Goal: Task Accomplishment & Management: Manage account settings

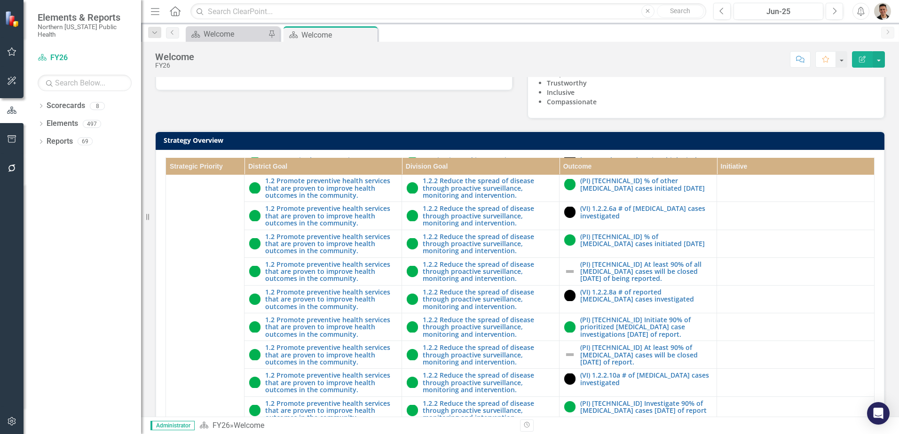
scroll to position [1504, 0]
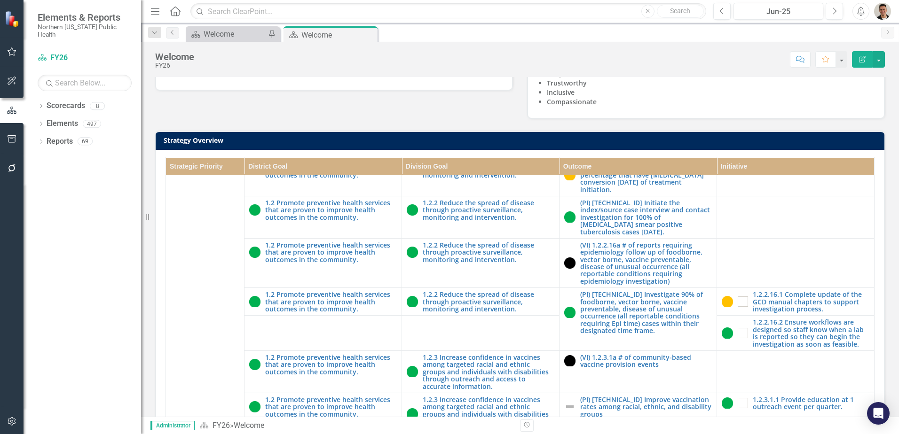
drag, startPoint x: 370, startPoint y: 33, endPoint x: 783, endPoint y: 166, distance: 434.4
click at [0, 0] on icon at bounding box center [0, 0] width 0 height 0
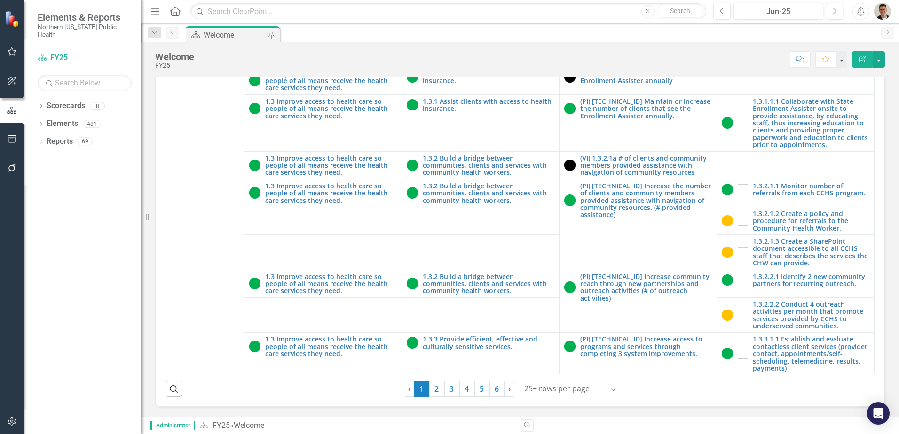
scroll to position [268, 0]
click at [450, 387] on link "3" at bounding box center [451, 389] width 15 height 16
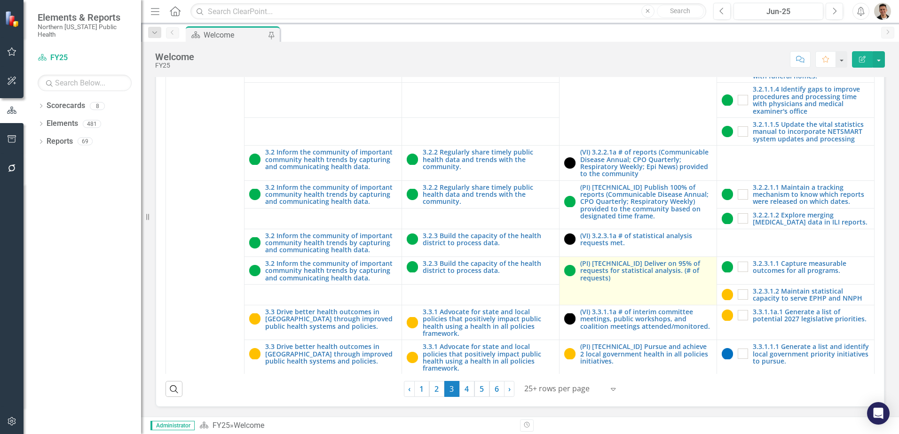
scroll to position [753, 0]
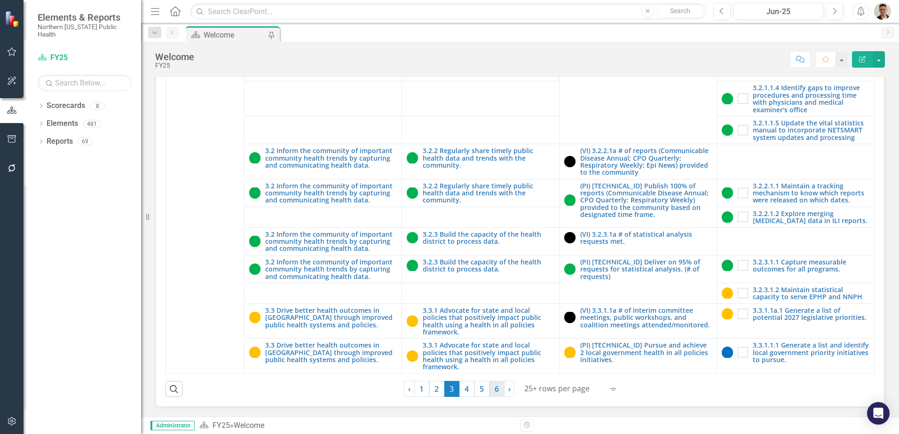
click at [496, 389] on link "6" at bounding box center [496, 389] width 15 height 16
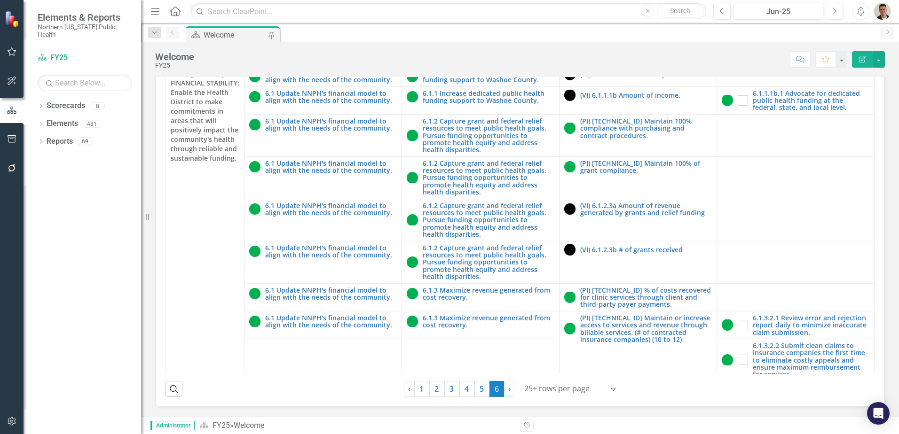
scroll to position [174, 0]
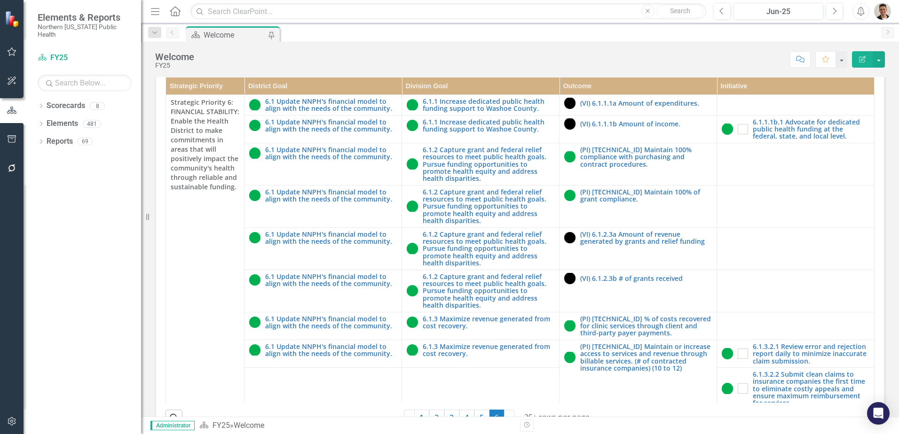
drag, startPoint x: 890, startPoint y: 5, endPoint x: 886, endPoint y: 9, distance: 6.0
click at [890, 5] on div "button" at bounding box center [882, 11] width 17 height 17
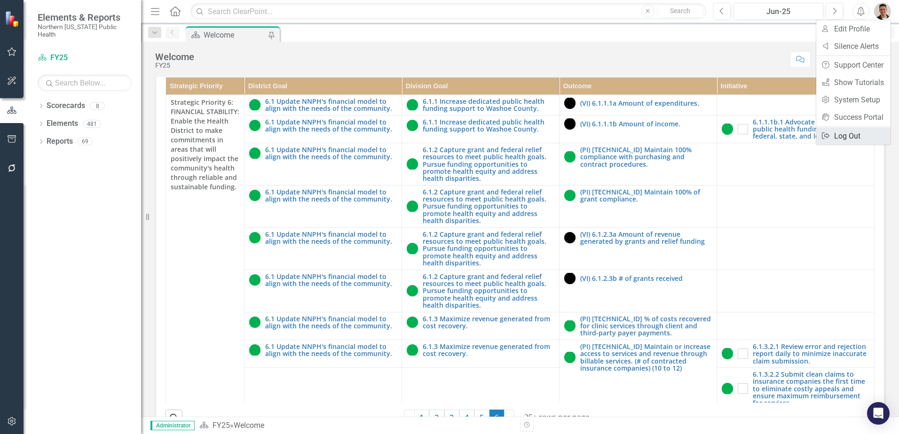
click at [846, 140] on link "Logout Log Out" at bounding box center [853, 135] width 74 height 17
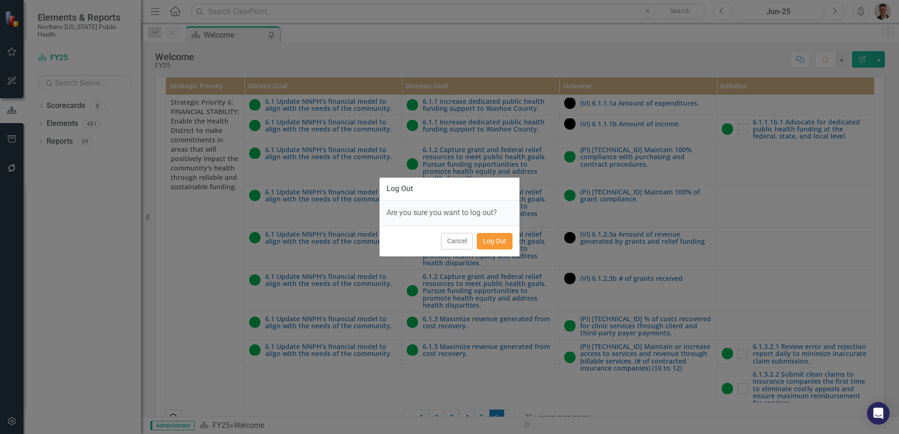
click at [506, 242] on button "Log Out" at bounding box center [495, 241] width 36 height 16
